Goal: Task Accomplishment & Management: Manage account settings

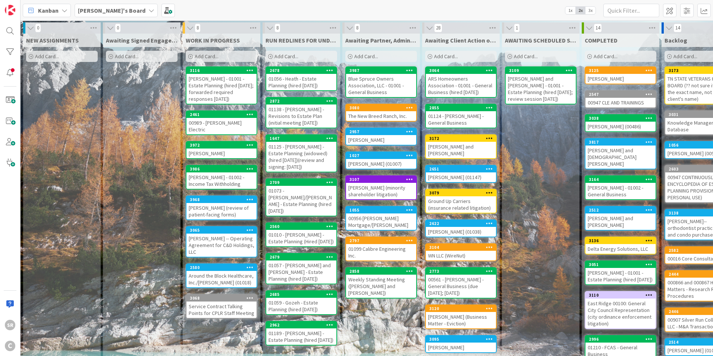
click at [203, 79] on div "[PERSON_NAME] - 01001 - Estate Planning (hired [DATE]; forwarded required respo…" at bounding box center [222, 89] width 70 height 30
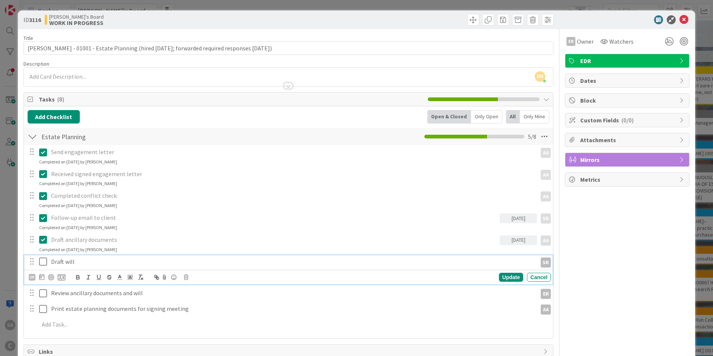
click at [49, 262] on div "Draft will" at bounding box center [292, 261] width 489 height 13
click at [43, 263] on icon at bounding box center [44, 261] width 11 height 9
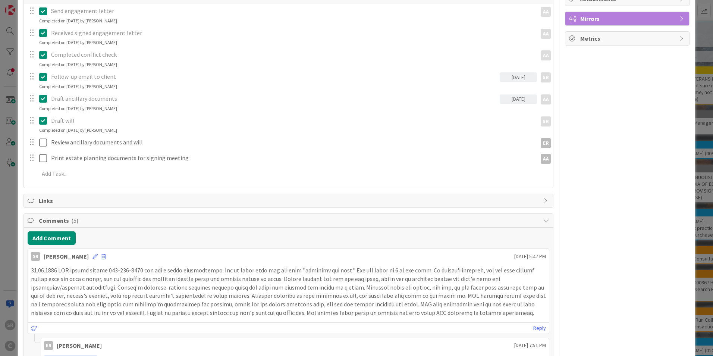
scroll to position [182, 0]
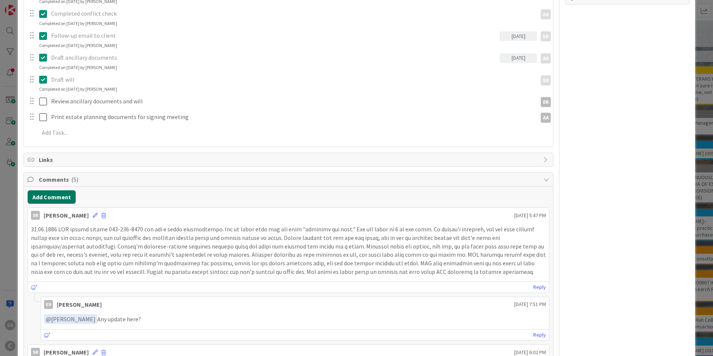
click at [61, 197] on button "Add Comment" at bounding box center [52, 196] width 48 height 13
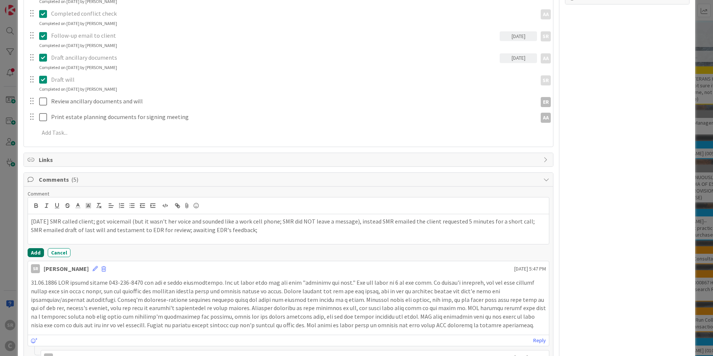
click at [32, 252] on button "Add" at bounding box center [36, 252] width 16 height 9
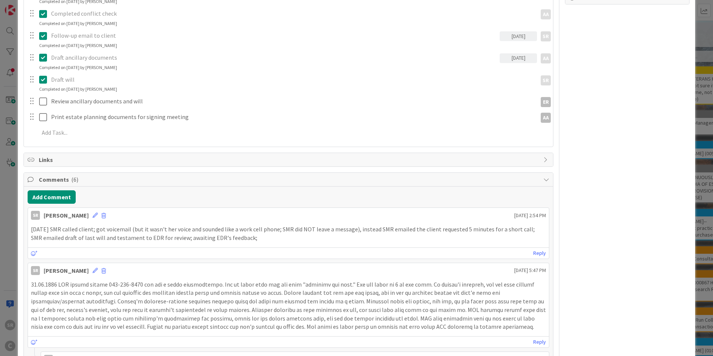
scroll to position [0, 0]
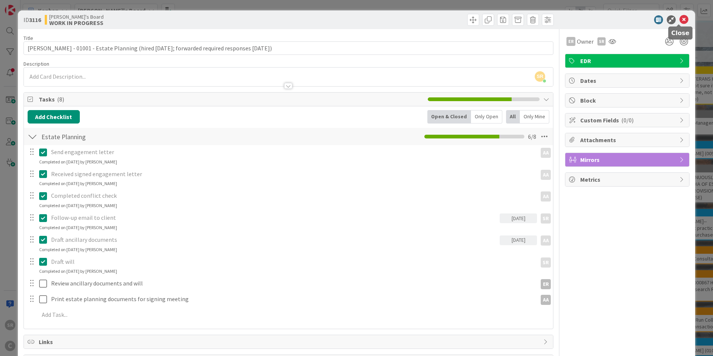
drag, startPoint x: 680, startPoint y: 16, endPoint x: 669, endPoint y: 19, distance: 11.1
click at [680, 17] on icon at bounding box center [684, 19] width 9 height 9
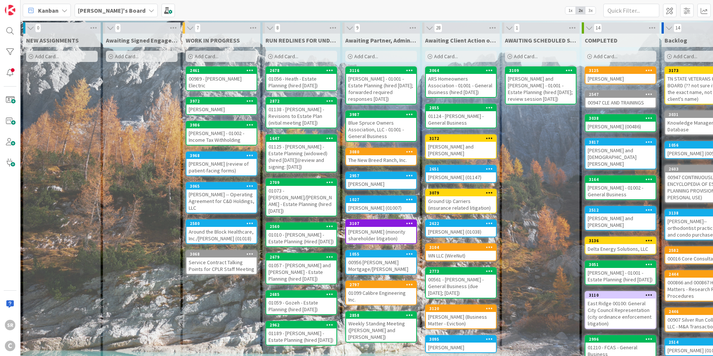
click at [217, 76] on div "00989 - [PERSON_NAME] Electric" at bounding box center [222, 82] width 70 height 16
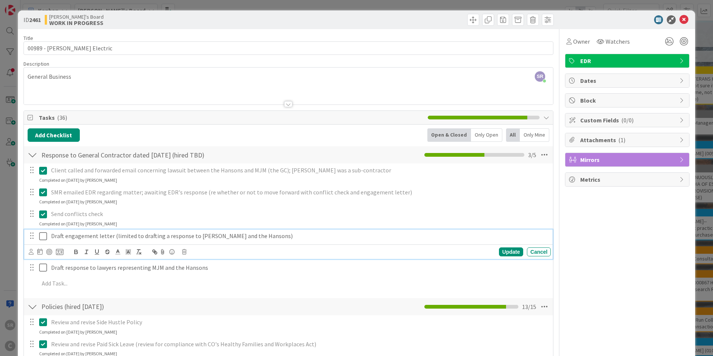
click at [45, 237] on icon at bounding box center [44, 236] width 11 height 9
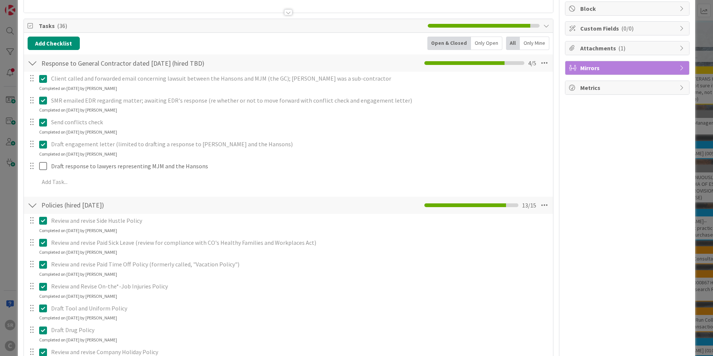
scroll to position [82, 0]
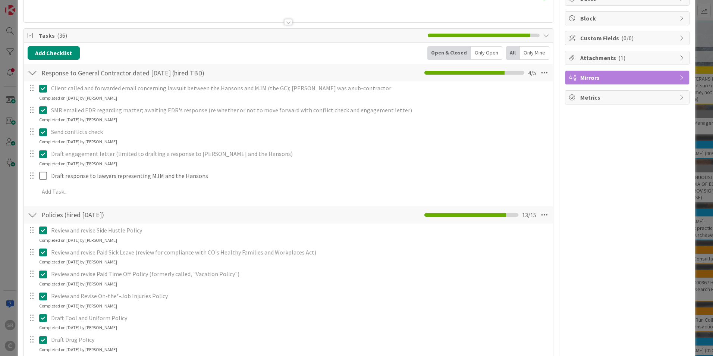
click at [216, 75] on div "Response to General Contractor dated [DATE] (hired TBD) Checklist Name 59 / 64 …" at bounding box center [289, 72] width 530 height 17
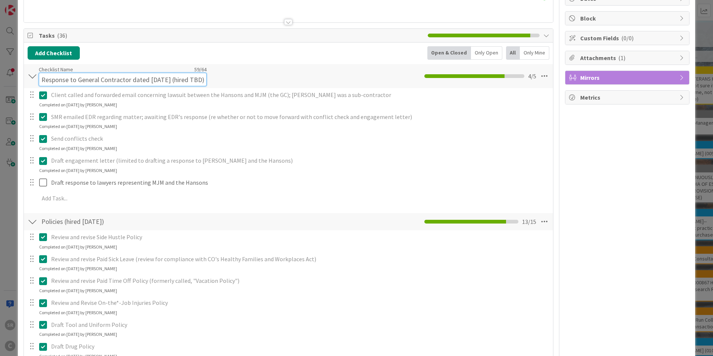
click at [201, 74] on input "Response to General Contractor dated [DATE] (hired TBD)" at bounding box center [123, 79] width 168 height 13
click at [196, 80] on input "Response to General Contractor dated [DATE] (hired TBD)" at bounding box center [123, 79] width 168 height 13
drag, startPoint x: 198, startPoint y: 80, endPoint x: 212, endPoint y: 82, distance: 14.3
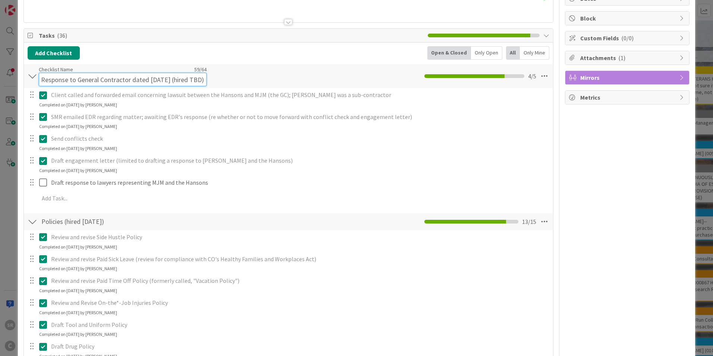
click at [212, 82] on div "Response to General Contractor dated [DATE] (hired TBD) Checklist Name 59 / 64 …" at bounding box center [289, 76] width 530 height 24
click at [73, 81] on input "Response to General Contractor dated [DATE] (hired TBD)" at bounding box center [123, 79] width 168 height 13
drag, startPoint x: 75, startPoint y: 79, endPoint x: -15, endPoint y: 74, distance: 90.1
click at [0, 74] on html "SR C Kanban [PERSON_NAME]'s Board 1x 2x 3x 0 NEW ASSIGNMENTS Add Card... 0 Awai…" at bounding box center [356, 178] width 713 height 356
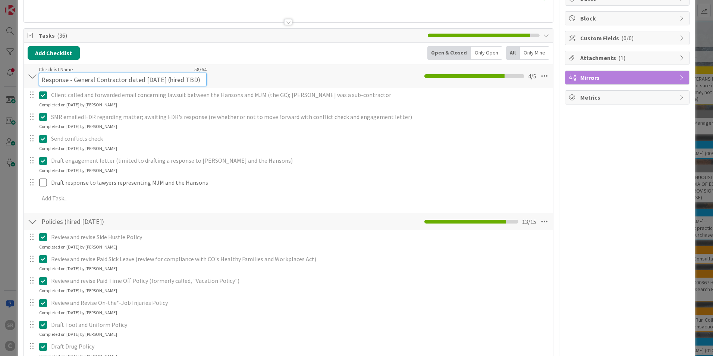
drag, startPoint x: 145, startPoint y: 81, endPoint x: 126, endPoint y: 80, distance: 19.4
click at [126, 80] on input "Response - General Contractor dated [DATE] (hired TBD)" at bounding box center [123, 79] width 168 height 13
drag, startPoint x: 178, startPoint y: 78, endPoint x: 191, endPoint y: 78, distance: 12.3
click at [191, 78] on input "Response - General Contractor, [DATE] (hired TBD)" at bounding box center [123, 79] width 168 height 13
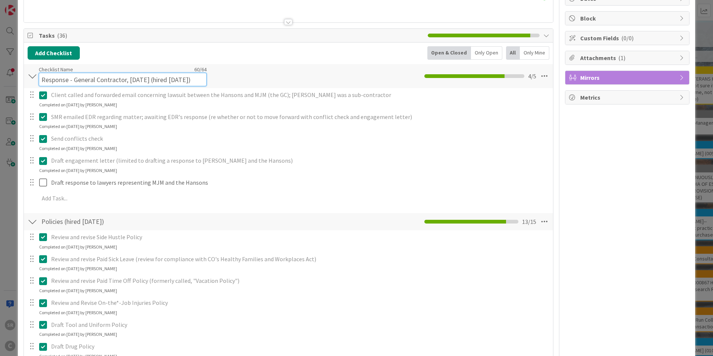
type input "Response - General Contractor, [DATE] (hired [DATE])"
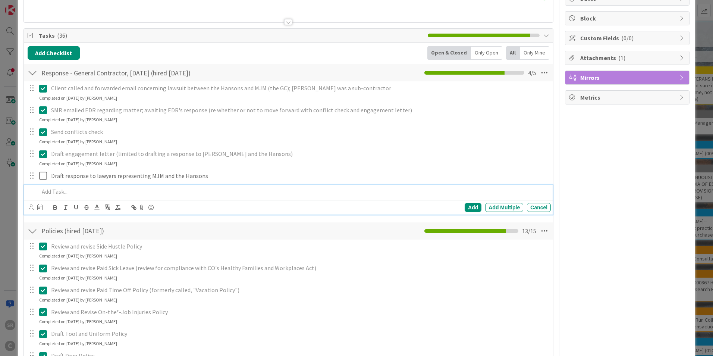
click at [71, 199] on div "Add Add Multiple Cancel" at bounding box center [288, 199] width 529 height 29
